Goal: Task Accomplishment & Management: Use online tool/utility

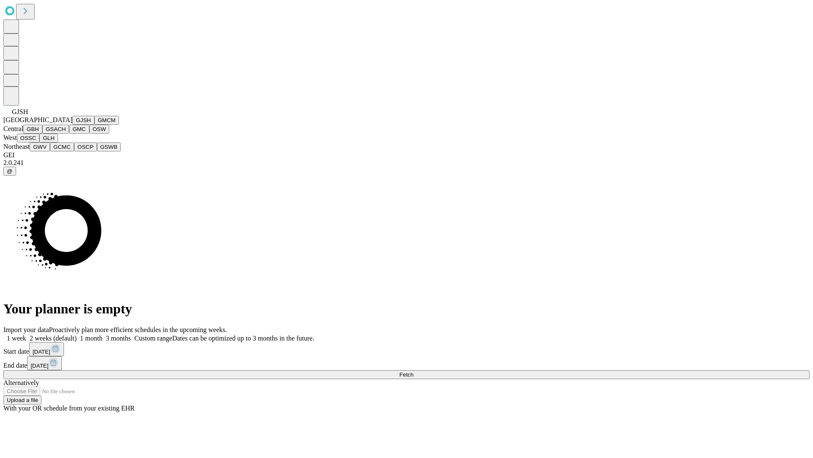
click at [72, 125] on button "GJSH" at bounding box center [83, 120] width 22 height 9
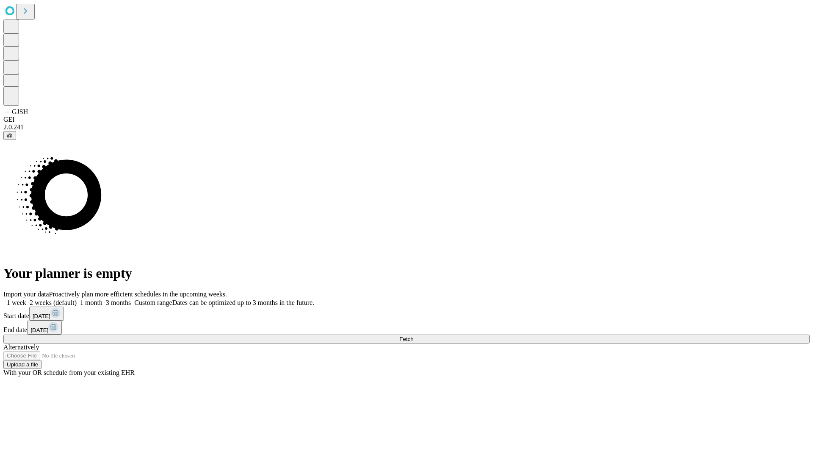
click at [77, 299] on label "2 weeks (default)" at bounding box center [51, 302] width 50 height 7
click at [414, 336] on span "Fetch" at bounding box center [407, 339] width 14 height 6
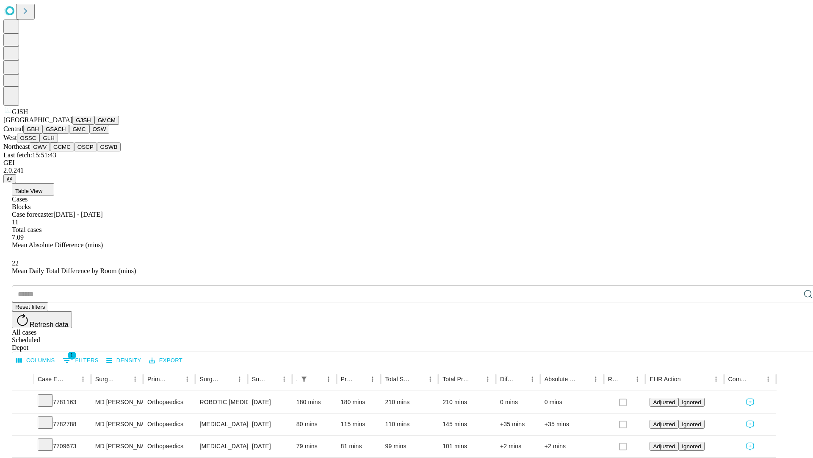
click at [94, 125] on button "GMCM" at bounding box center [106, 120] width 25 height 9
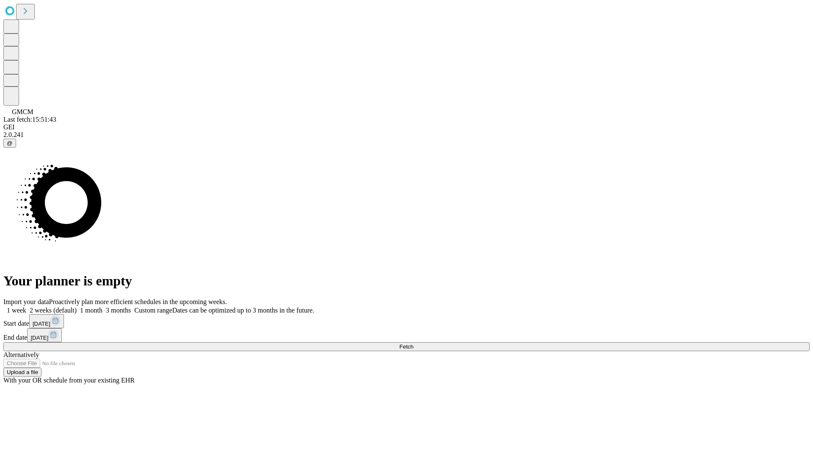
click at [77, 306] on label "2 weeks (default)" at bounding box center [51, 309] width 50 height 7
click at [414, 343] on span "Fetch" at bounding box center [407, 346] width 14 height 6
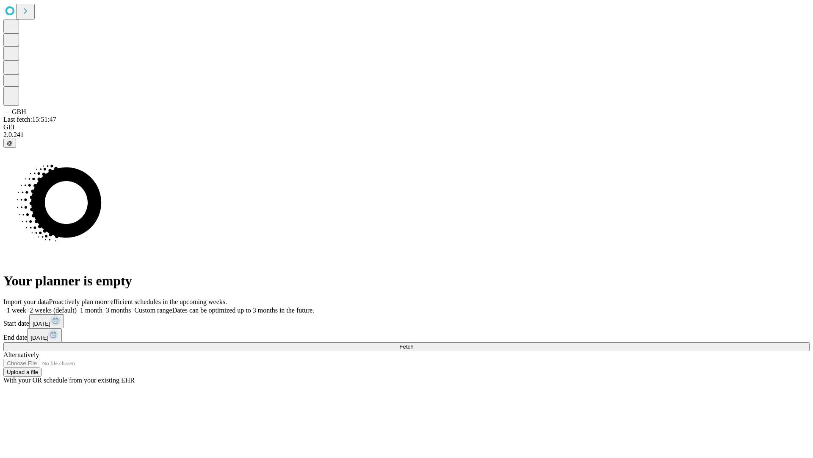
click at [77, 306] on label "2 weeks (default)" at bounding box center [51, 309] width 50 height 7
click at [414, 343] on span "Fetch" at bounding box center [407, 346] width 14 height 6
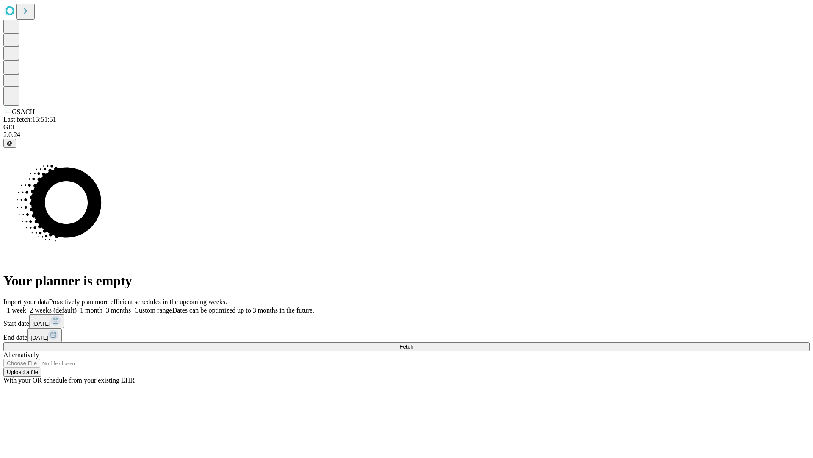
click at [77, 306] on label "2 weeks (default)" at bounding box center [51, 309] width 50 height 7
click at [414, 343] on span "Fetch" at bounding box center [407, 346] width 14 height 6
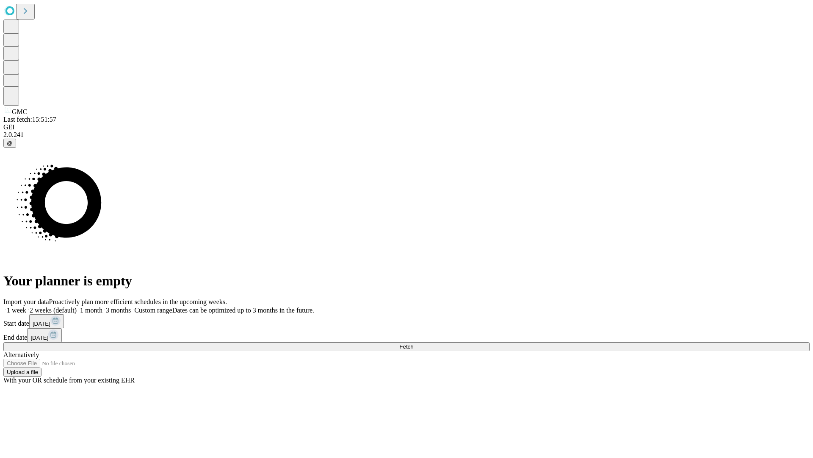
click at [414, 343] on span "Fetch" at bounding box center [407, 346] width 14 height 6
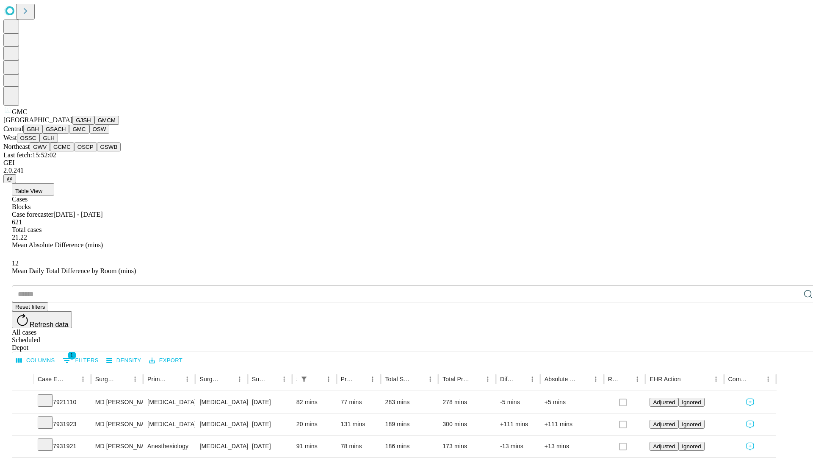
click at [89, 133] on button "OSW" at bounding box center [99, 129] width 20 height 9
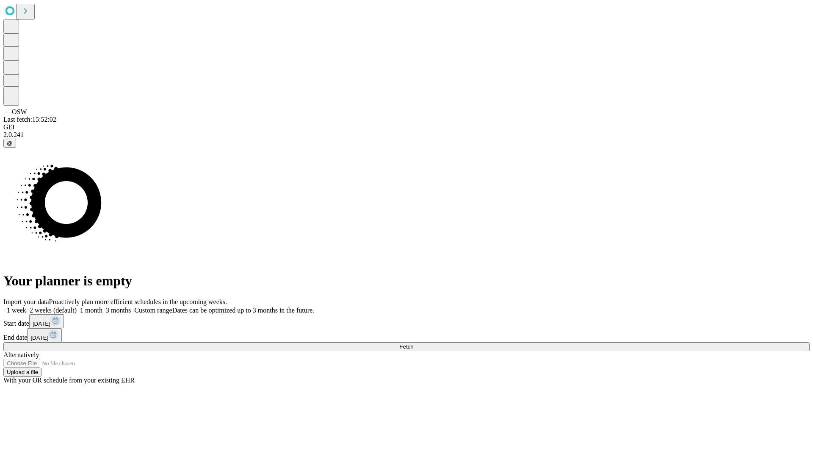
click at [77, 306] on label "2 weeks (default)" at bounding box center [51, 309] width 50 height 7
click at [414, 343] on span "Fetch" at bounding box center [407, 346] width 14 height 6
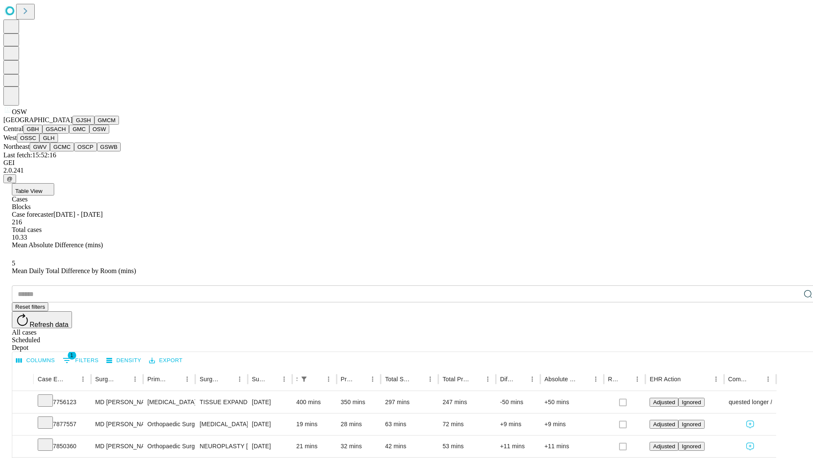
click at [40, 142] on button "OSSC" at bounding box center [28, 137] width 23 height 9
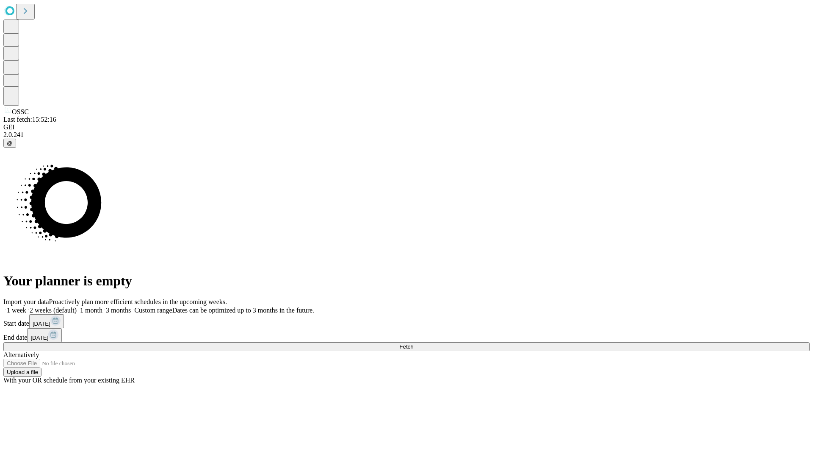
click at [77, 306] on label "2 weeks (default)" at bounding box center [51, 309] width 50 height 7
click at [414, 343] on span "Fetch" at bounding box center [407, 346] width 14 height 6
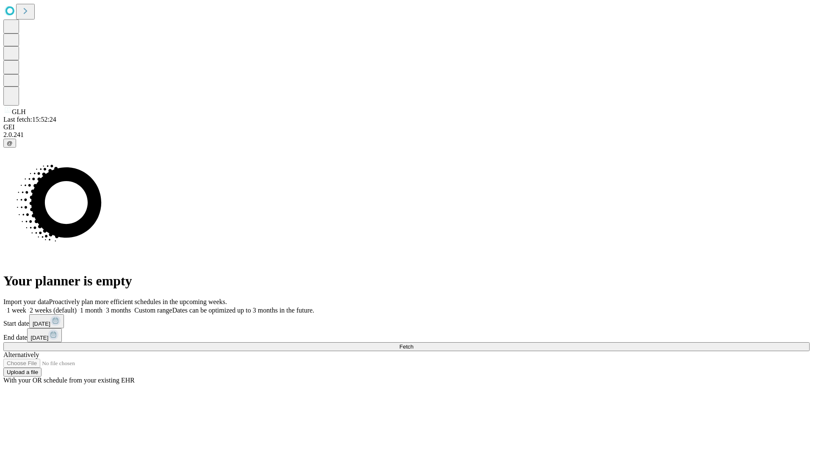
click at [77, 306] on label "2 weeks (default)" at bounding box center [51, 309] width 50 height 7
click at [414, 343] on span "Fetch" at bounding box center [407, 346] width 14 height 6
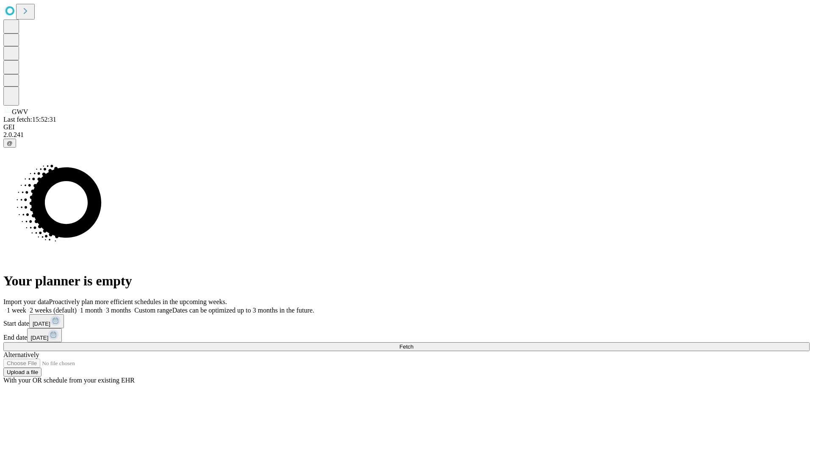
click at [414, 343] on span "Fetch" at bounding box center [407, 346] width 14 height 6
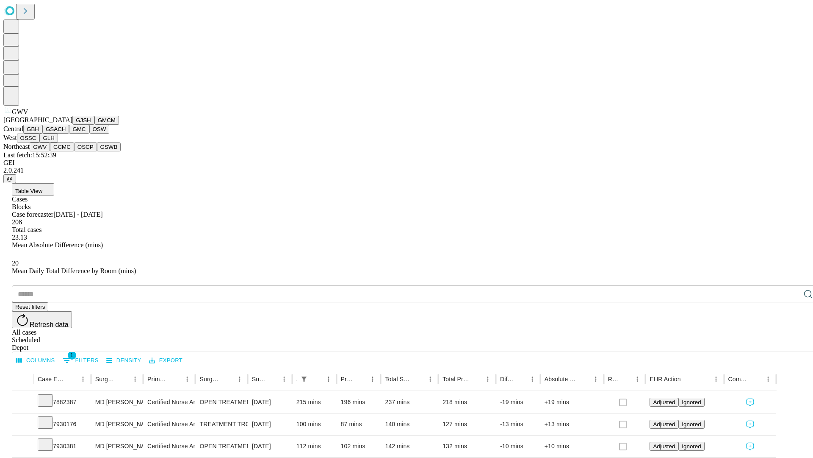
click at [66, 151] on button "GCMC" at bounding box center [62, 146] width 24 height 9
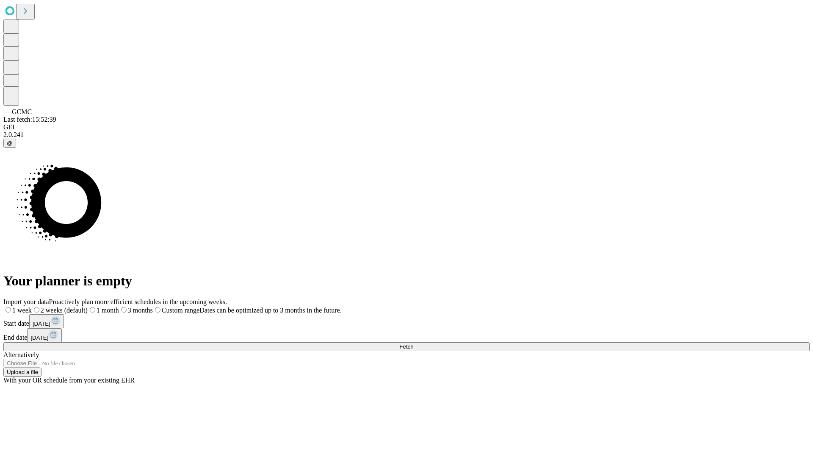
click at [88, 306] on label "2 weeks (default)" at bounding box center [60, 309] width 56 height 7
click at [414, 343] on span "Fetch" at bounding box center [407, 346] width 14 height 6
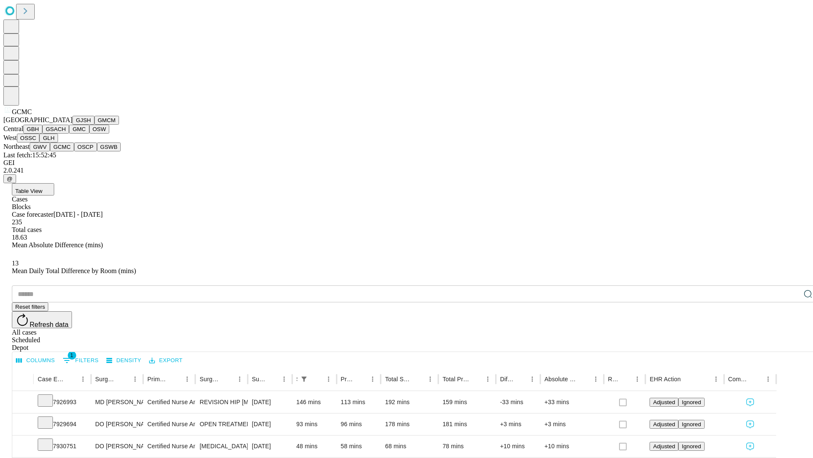
click at [74, 151] on button "OSCP" at bounding box center [85, 146] width 23 height 9
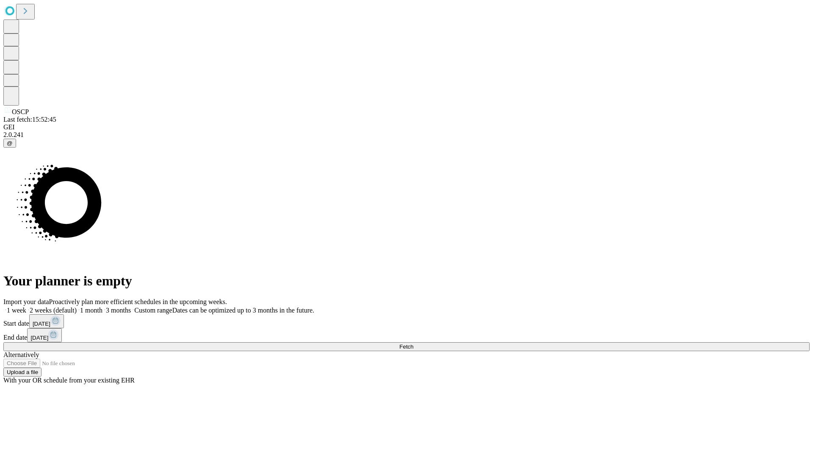
click at [77, 306] on label "2 weeks (default)" at bounding box center [51, 309] width 50 height 7
click at [414, 343] on span "Fetch" at bounding box center [407, 346] width 14 height 6
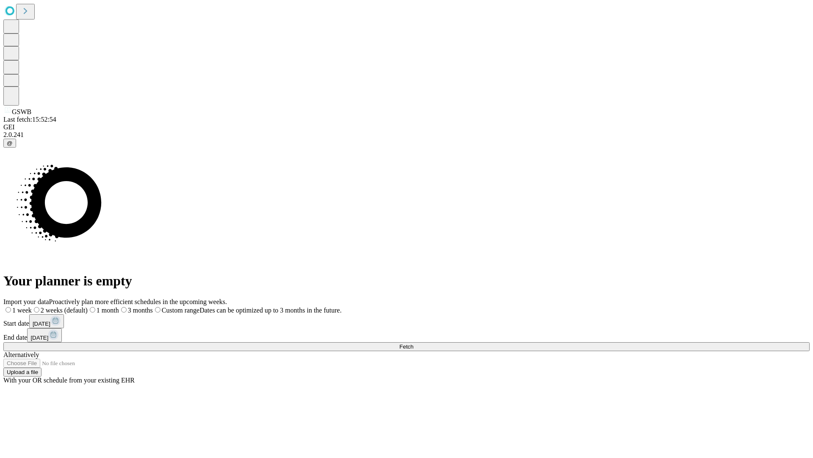
click at [88, 306] on label "2 weeks (default)" at bounding box center [60, 309] width 56 height 7
click at [414, 343] on span "Fetch" at bounding box center [407, 346] width 14 height 6
